Goal: Task Accomplishment & Management: Use online tool/utility

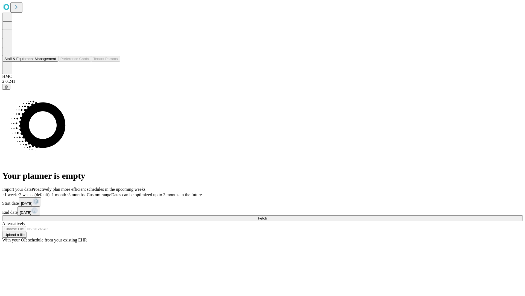
click at [52, 62] on button "Staff & Equipment Management" at bounding box center [30, 59] width 56 height 6
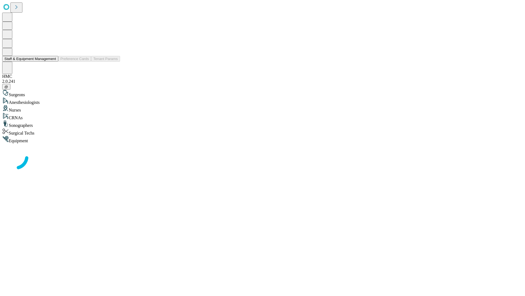
click at [52, 62] on button "Staff & Equipment Management" at bounding box center [30, 59] width 56 height 6
